Goal: Find specific page/section: Find specific page/section

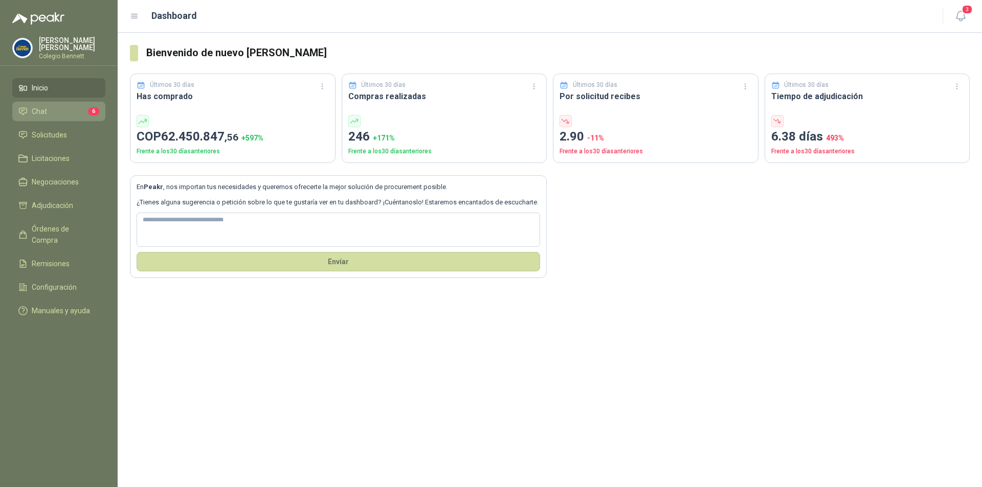
click at [49, 114] on li "Chat 6" at bounding box center [58, 111] width 81 height 11
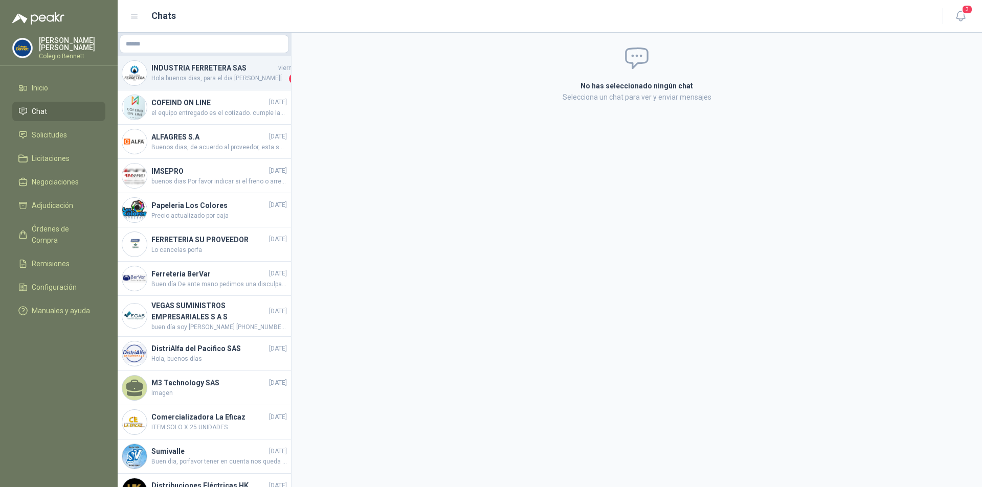
click at [252, 83] on span "Hola buenos dias, para el dia [PERSON_NAME][DATE] en la tarde se estaria entreg…" at bounding box center [218, 79] width 135 height 10
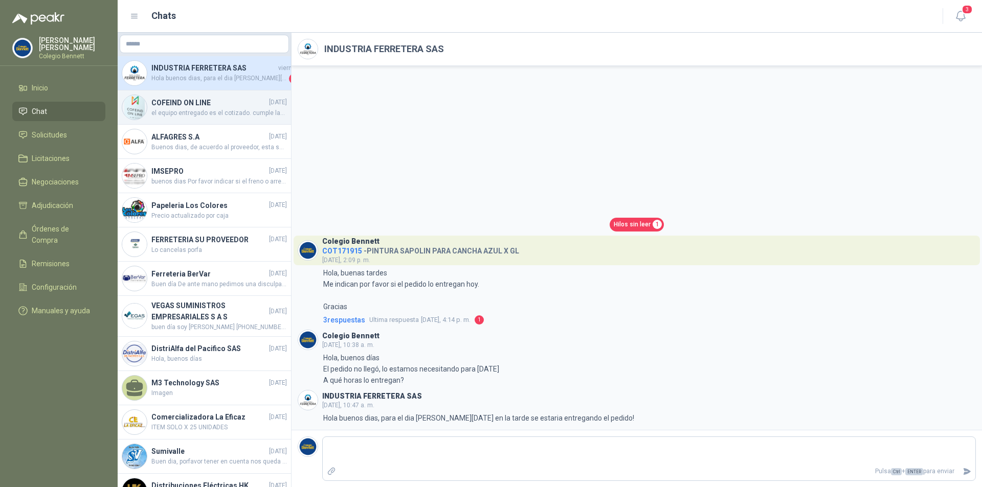
click at [235, 105] on h4 "COFEIND ON LINE" at bounding box center [209, 102] width 116 height 11
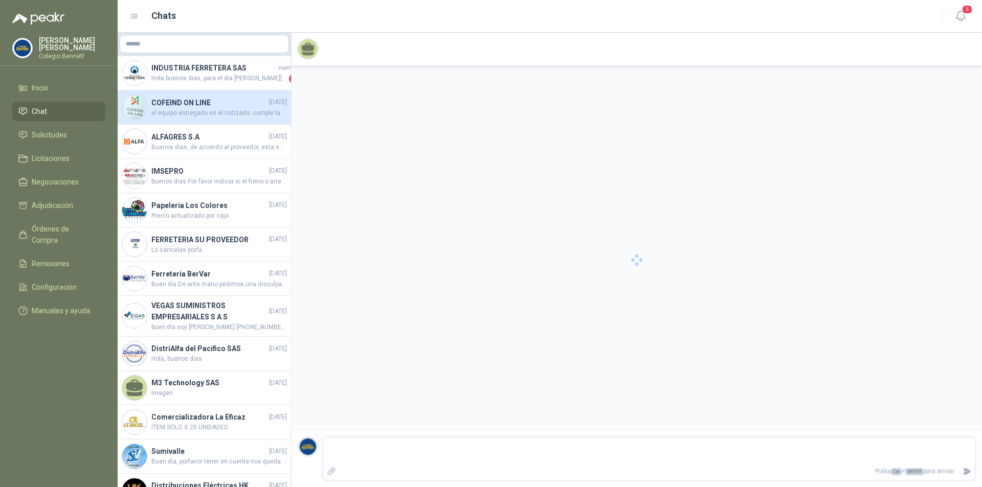
scroll to position [41, 0]
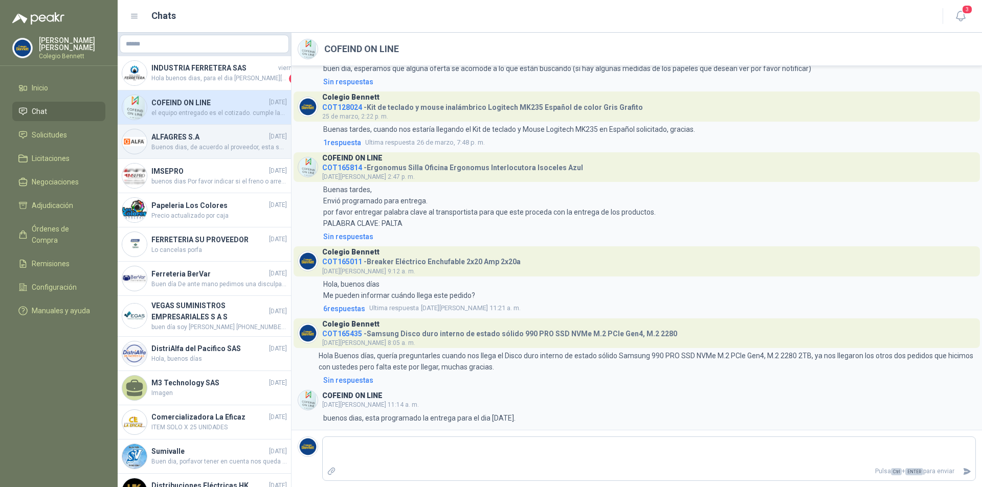
click at [216, 138] on h4 "ALFAGRES S.A" at bounding box center [209, 136] width 116 height 11
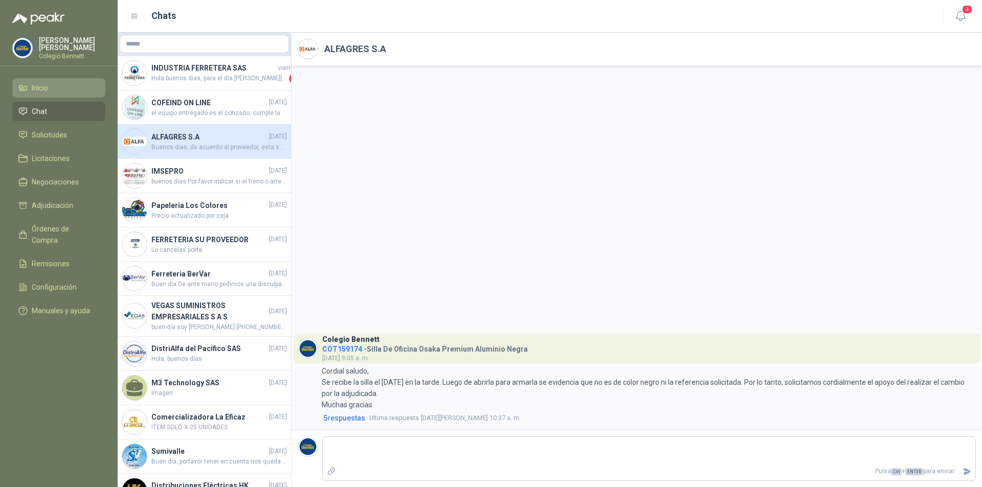
click at [55, 89] on li "Inicio" at bounding box center [58, 87] width 81 height 11
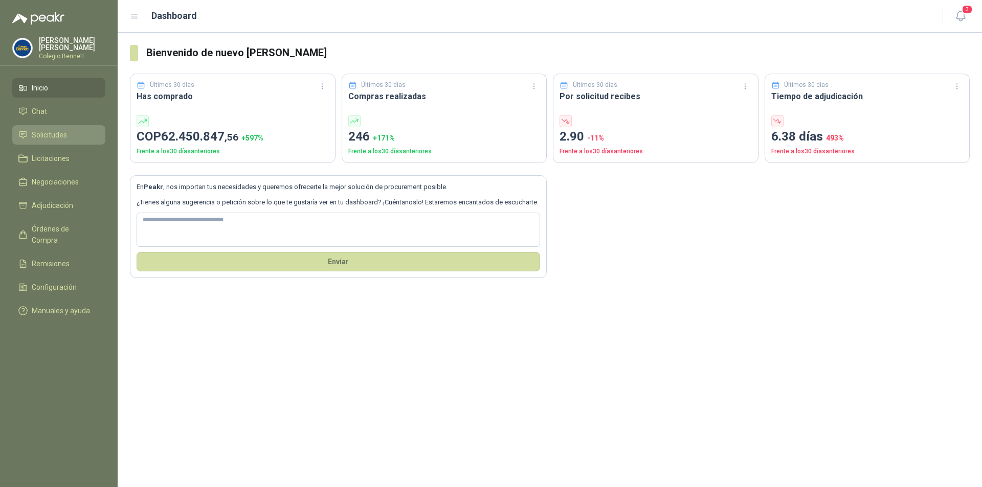
click at [79, 133] on li "Solicitudes" at bounding box center [58, 134] width 81 height 11
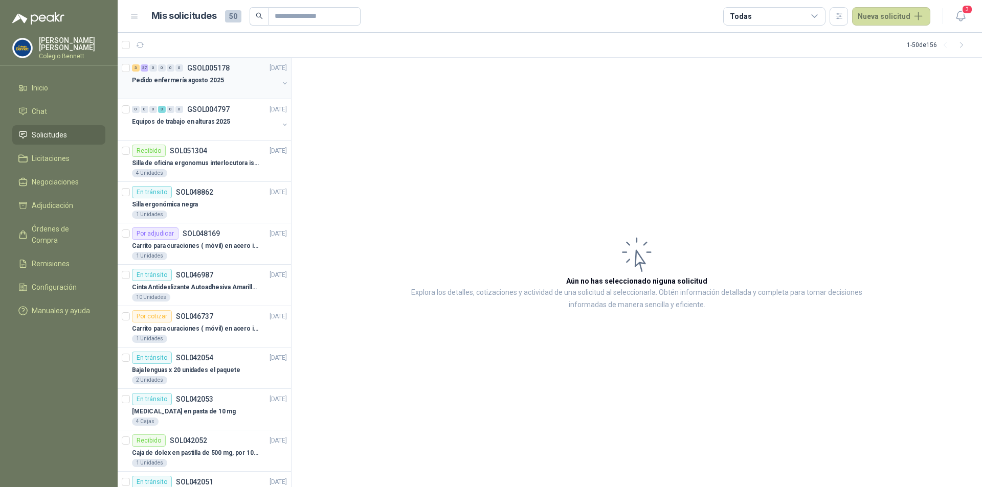
click at [228, 78] on div "Pedido enfermería agosto 2025" at bounding box center [205, 80] width 147 height 12
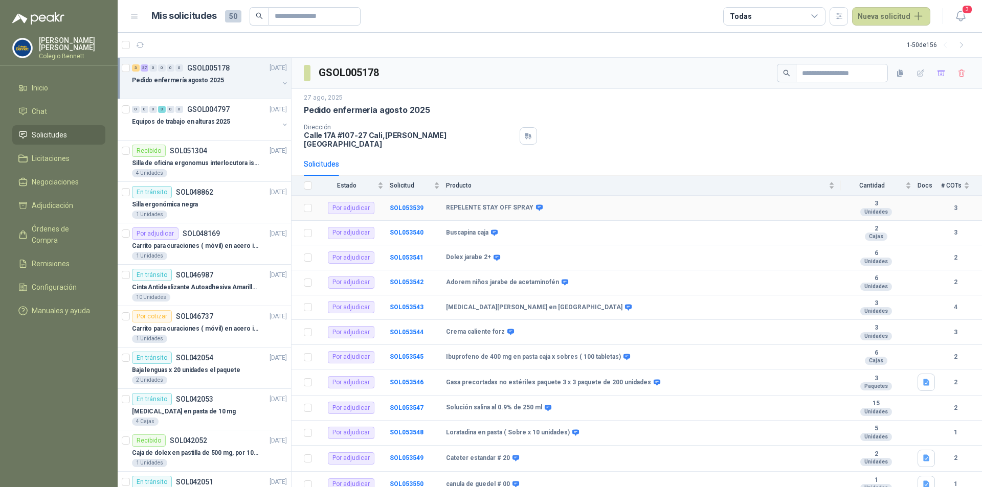
click at [474, 204] on b "REPELENTE STAY OFF SPRAY" at bounding box center [489, 208] width 87 height 8
click at [217, 87] on div at bounding box center [205, 90] width 147 height 8
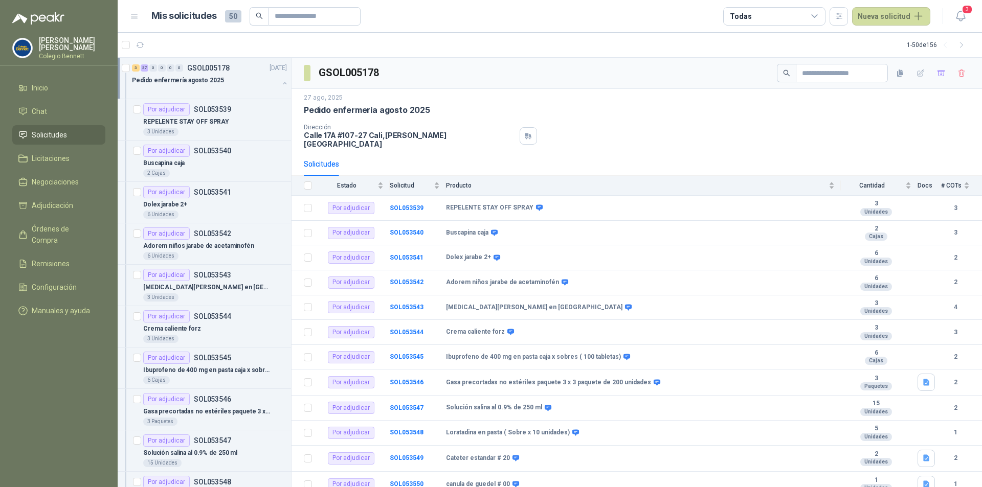
scroll to position [1, 0]
click at [248, 116] on div "REPELENTE STAY OFF SPRAY" at bounding box center [215, 121] width 144 height 12
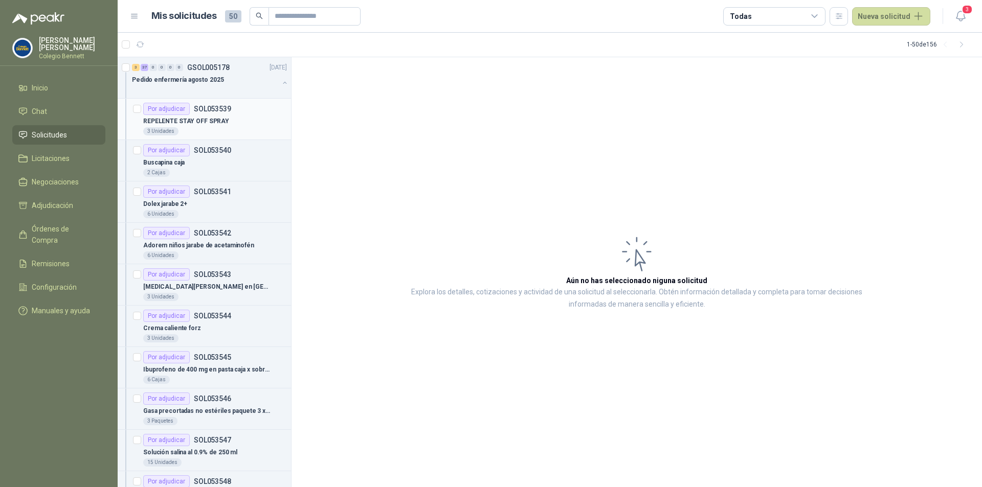
click at [222, 112] on p "SOL053539" at bounding box center [212, 108] width 37 height 7
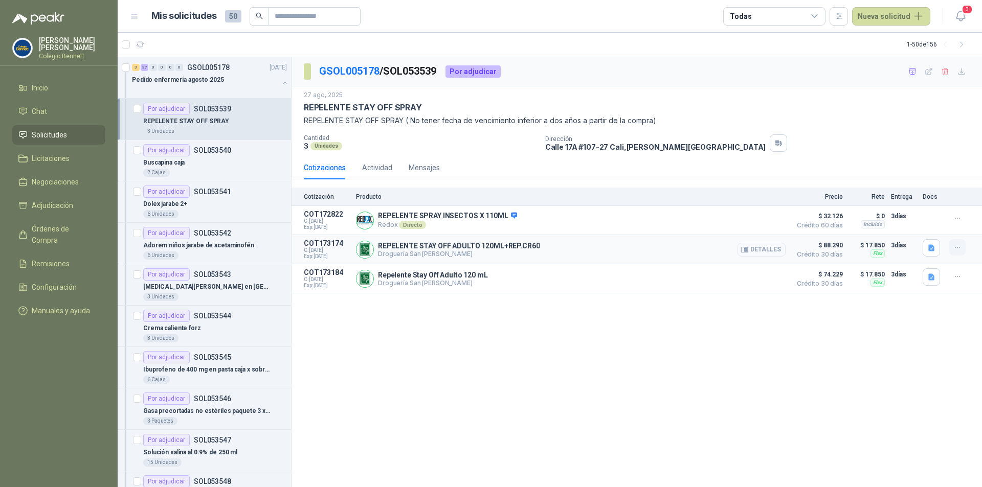
click at [956, 248] on icon "button" at bounding box center [957, 247] width 9 height 9
click at [948, 346] on div "GSOL005178 / SOL053539 Por adjudicar [DATE] REPELENTE STAY OFF SPRAY REPELENTE …" at bounding box center [636, 272] width 690 height 430
click at [67, 138] on li "Solicitudes" at bounding box center [58, 134] width 81 height 11
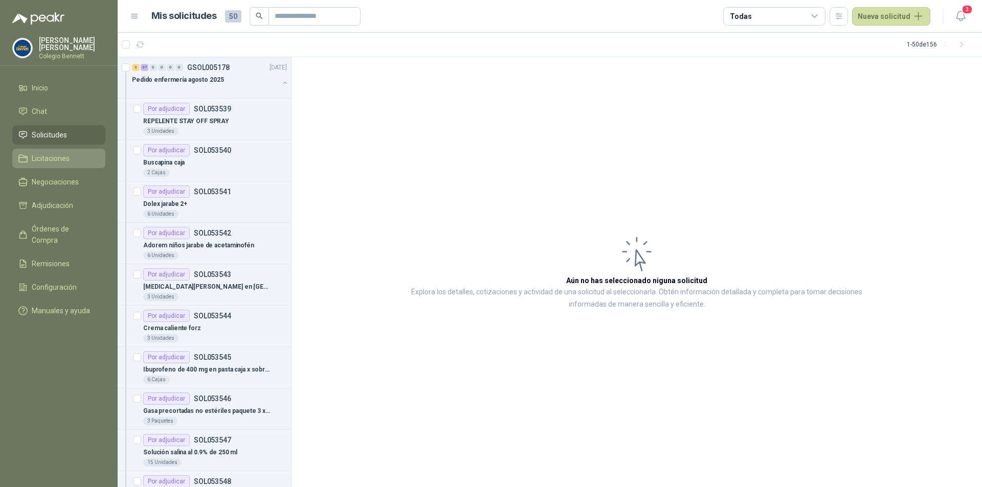
click at [74, 160] on li "Licitaciones" at bounding box center [58, 158] width 81 height 11
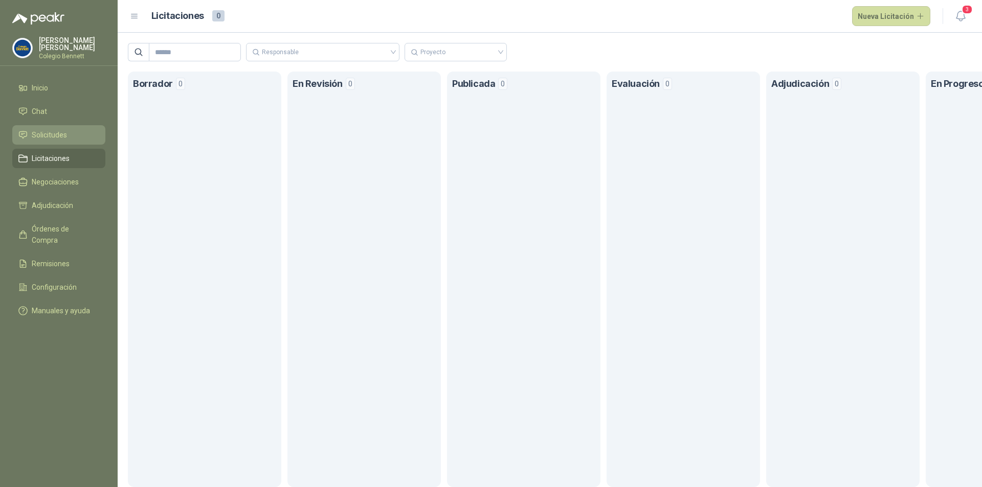
click at [72, 134] on li "Solicitudes" at bounding box center [58, 134] width 81 height 11
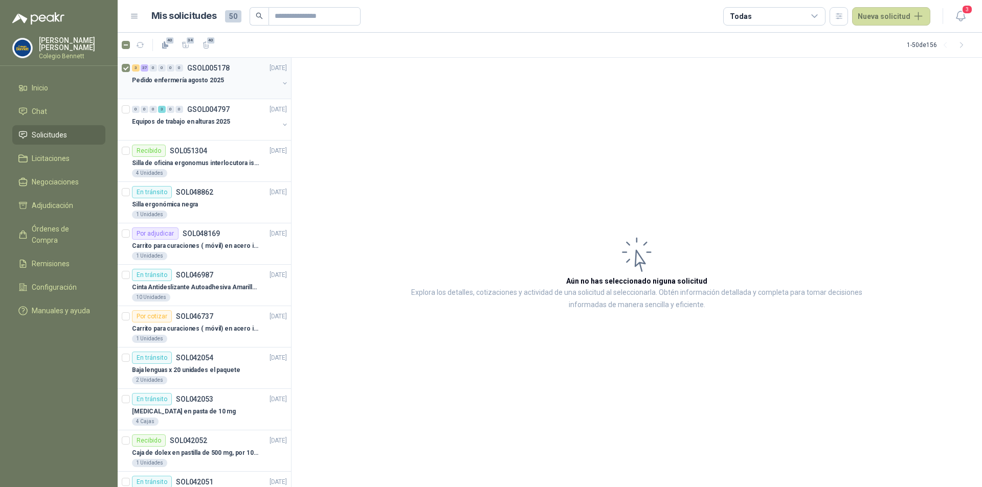
click at [245, 77] on div "Pedido enfermería agosto 2025" at bounding box center [205, 80] width 147 height 12
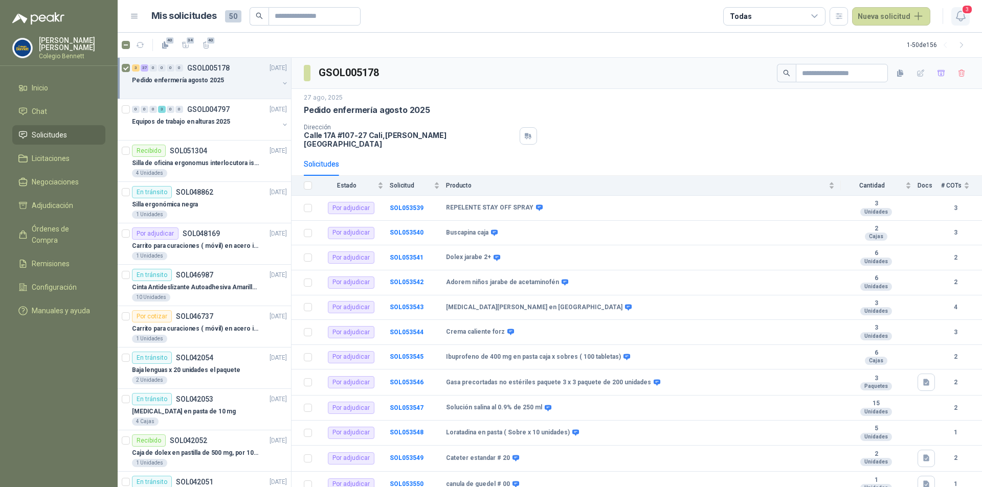
click at [959, 17] on icon "button" at bounding box center [960, 16] width 13 height 13
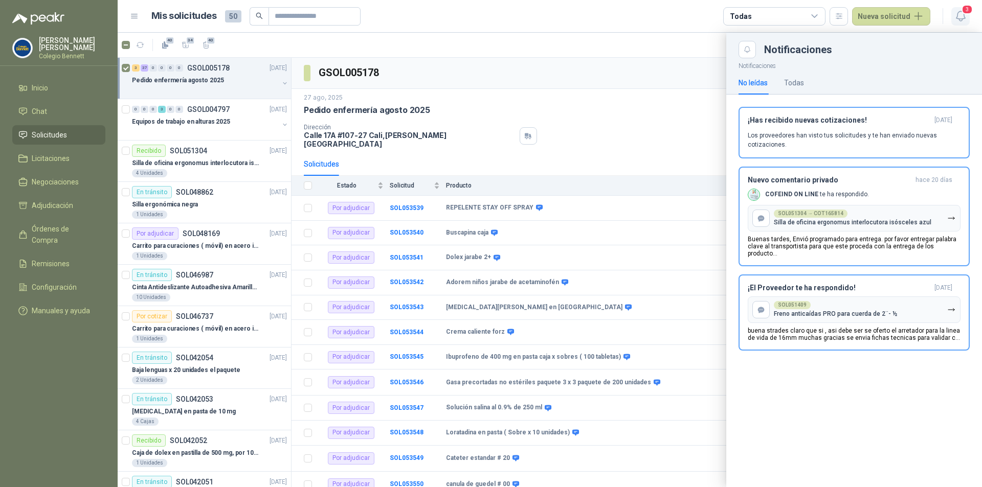
click at [959, 17] on icon "button" at bounding box center [960, 16] width 13 height 13
